Goal: Information Seeking & Learning: Learn about a topic

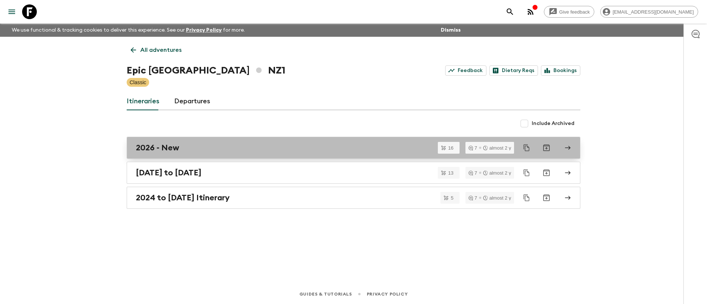
click at [147, 146] on h2 "2026 - New" at bounding box center [157, 148] width 43 height 10
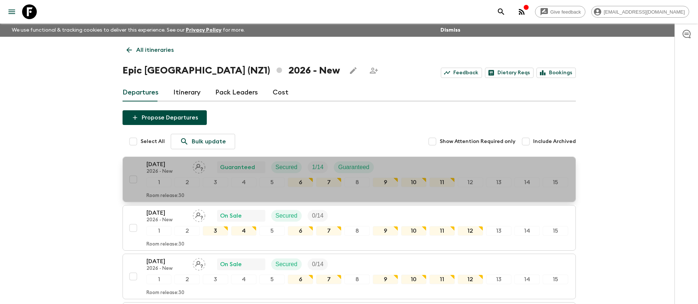
click at [155, 166] on p "[DATE]" at bounding box center [166, 164] width 40 height 9
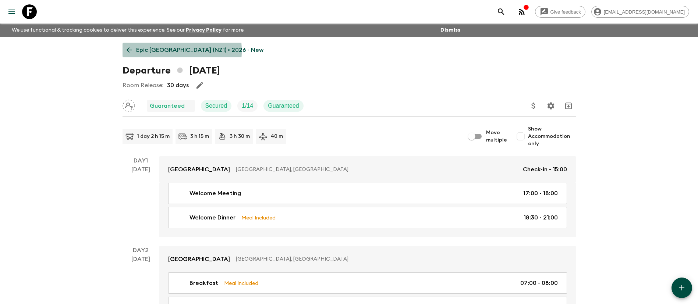
click at [149, 51] on p "Epic [GEOGRAPHIC_DATA] (NZ1) • 2026 - New" at bounding box center [199, 50] width 127 height 9
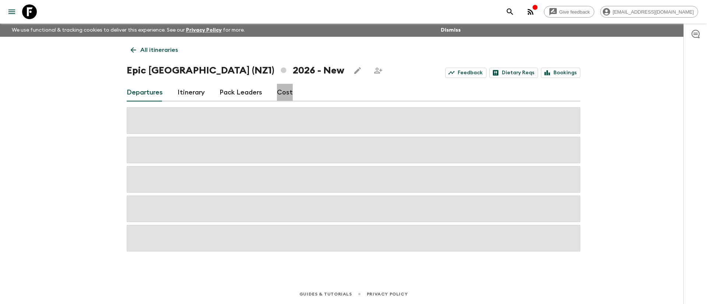
click at [282, 92] on link "Cost" at bounding box center [285, 93] width 16 height 18
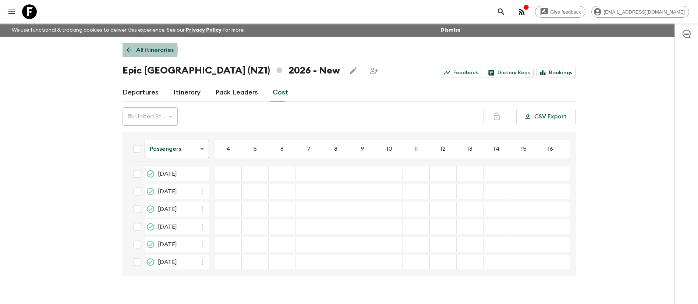
click at [131, 50] on icon at bounding box center [129, 50] width 6 height 6
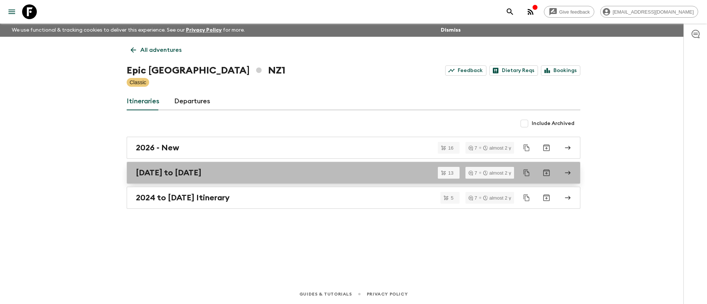
click at [201, 177] on h2 "[DATE] to [DATE]" at bounding box center [169, 173] width 66 height 10
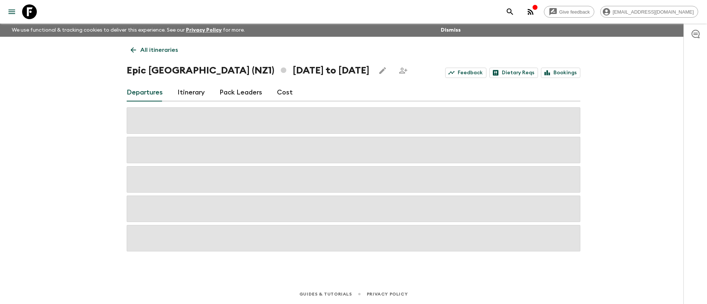
click at [284, 93] on link "Cost" at bounding box center [285, 93] width 16 height 18
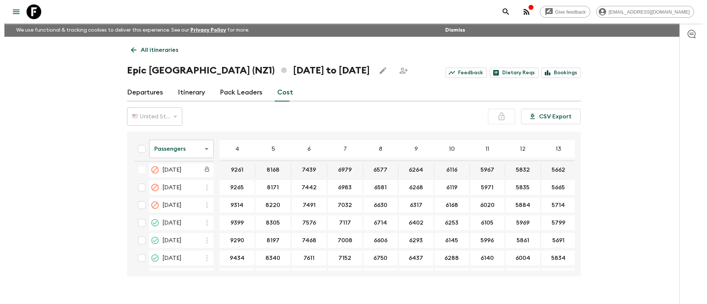
scroll to position [55, 0]
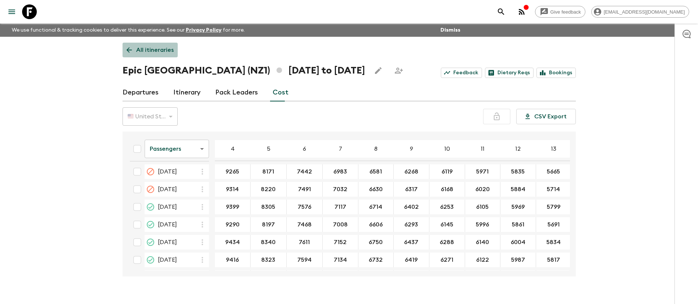
click at [153, 48] on p "All itineraries" at bounding box center [155, 50] width 38 height 9
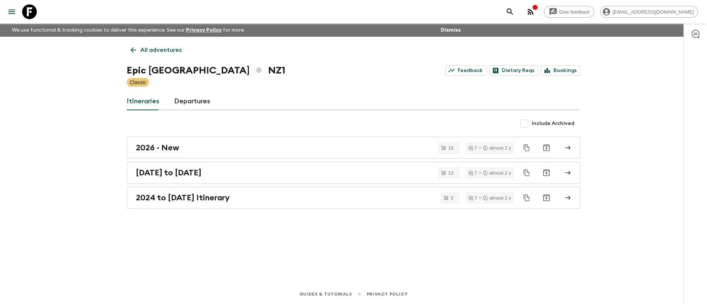
click at [164, 111] on div "All adventures Epic [GEOGRAPHIC_DATA] [GEOGRAPHIC_DATA] Feedback Dietary Reqs B…" at bounding box center [353, 150] width 471 height 227
click at [562, 71] on link "Bookings" at bounding box center [560, 71] width 39 height 10
click at [466, 72] on link "Feedback" at bounding box center [465, 71] width 41 height 10
